Goal: Transaction & Acquisition: Purchase product/service

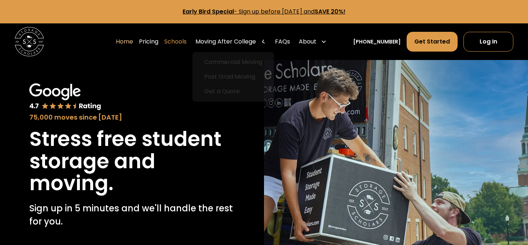
click at [186, 44] on link "Schools" at bounding box center [175, 42] width 22 height 21
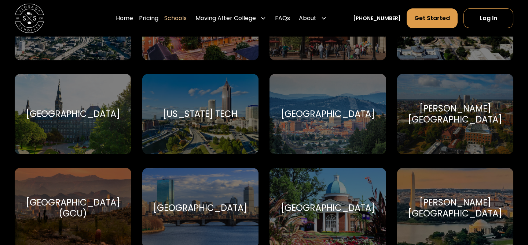
scroll to position [1371, 0]
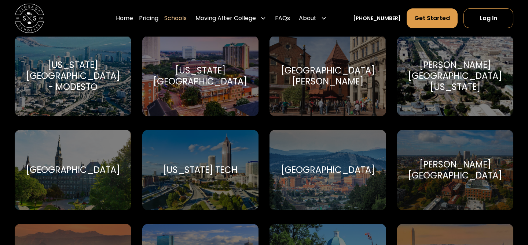
click at [428, 68] on div "[PERSON_NAME][GEOGRAPHIC_DATA][US_STATE]" at bounding box center [455, 76] width 99 height 33
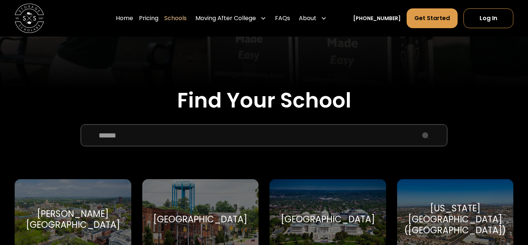
scroll to position [248, 0]
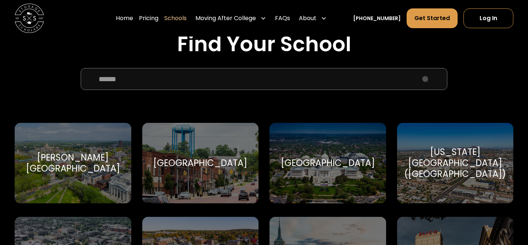
click at [231, 79] on input "School Select Form" at bounding box center [264, 79] width 366 height 22
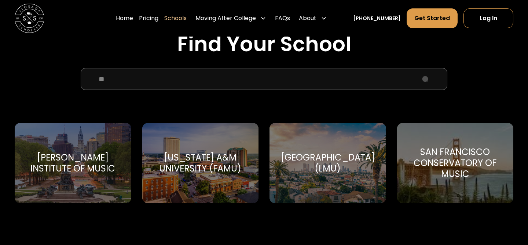
type input "*"
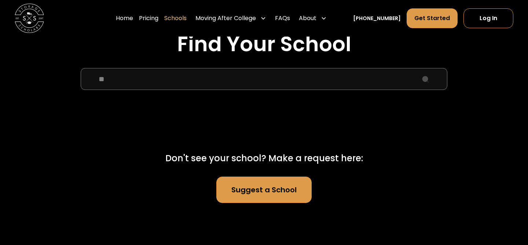
type input "*"
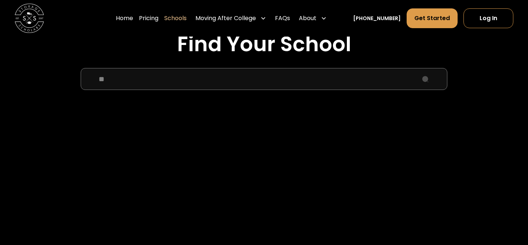
type input "*"
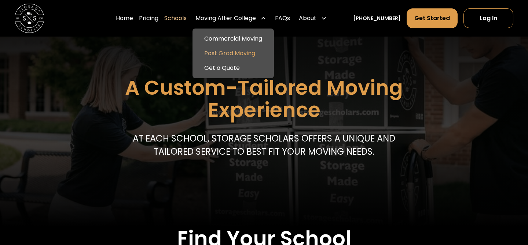
scroll to position [0, 0]
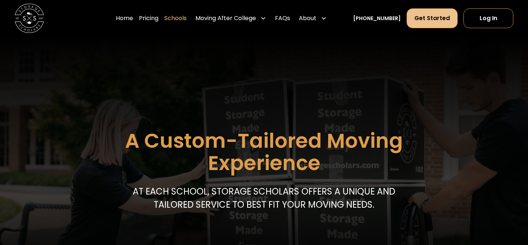
click at [447, 24] on link "Get Started" at bounding box center [431, 18] width 51 height 20
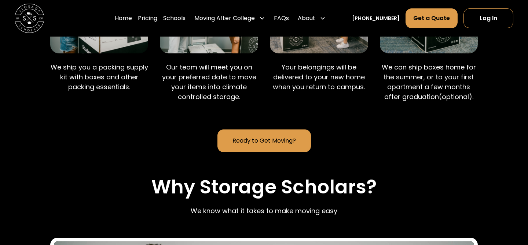
scroll to position [690, 0]
